Goal: Task Accomplishment & Management: Use online tool/utility

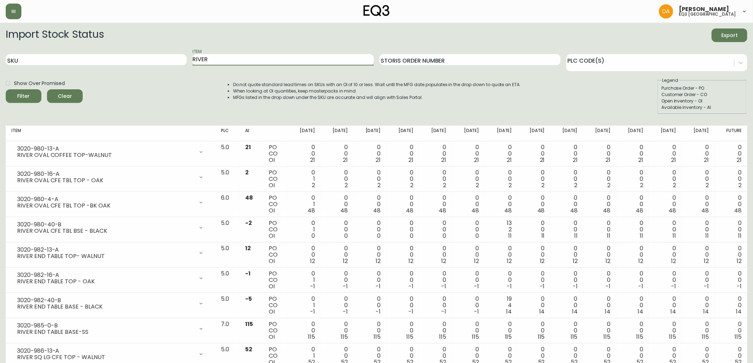
click at [25, 98] on icon "submit" at bounding box center [20, 95] width 7 height 7
click at [69, 101] on button "Clear" at bounding box center [65, 96] width 36 height 14
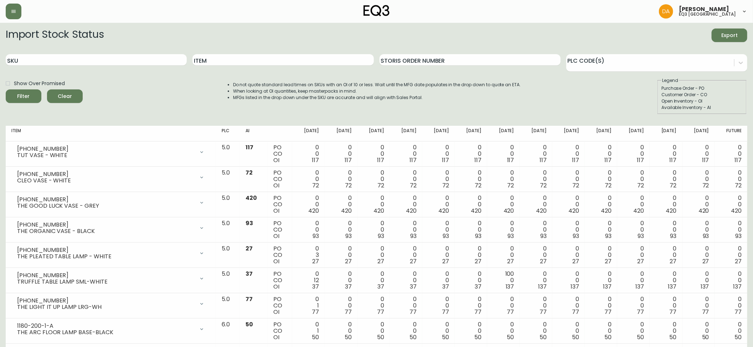
click at [64, 90] on button "Clear" at bounding box center [65, 96] width 36 height 14
click at [228, 59] on input "Item" at bounding box center [282, 59] width 181 height 11
click at [6, 89] on button "Filter" at bounding box center [24, 96] width 36 height 14
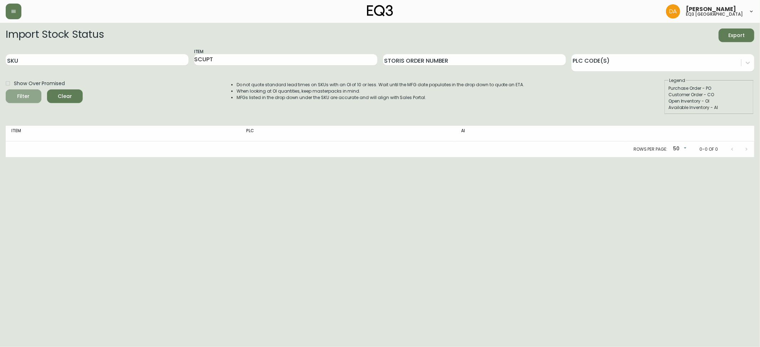
click at [23, 90] on button "Filter" at bounding box center [24, 96] width 36 height 14
click at [205, 59] on input "SCUPT" at bounding box center [285, 59] width 183 height 11
type input "SCULPT"
click at [6, 89] on button "Filter" at bounding box center [24, 96] width 36 height 14
